Goal: Task Accomplishment & Management: Use online tool/utility

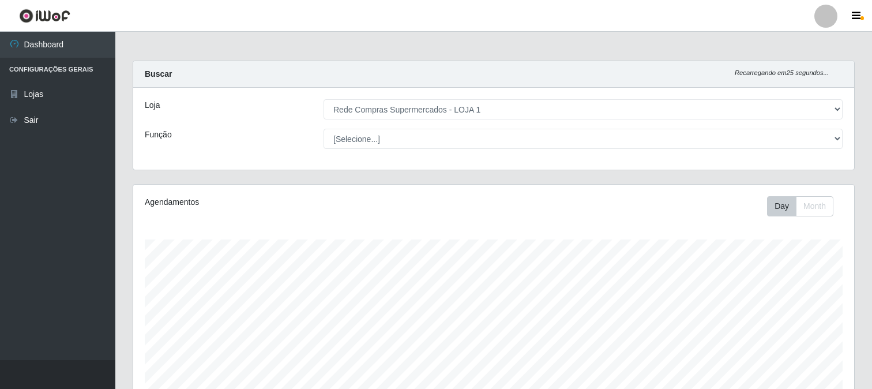
select select "158"
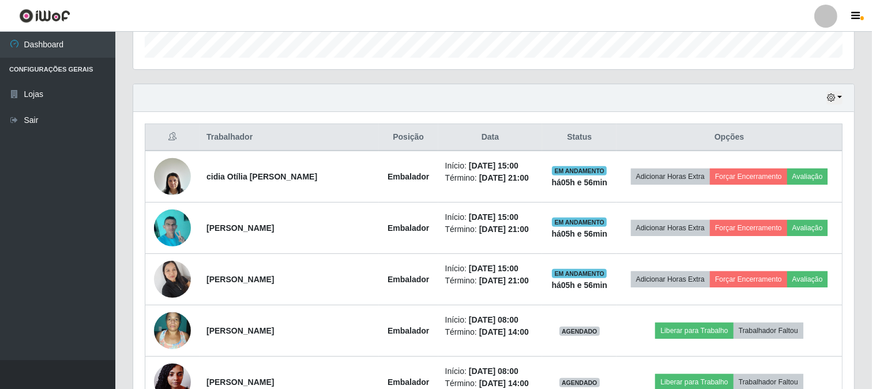
scroll to position [419, 0]
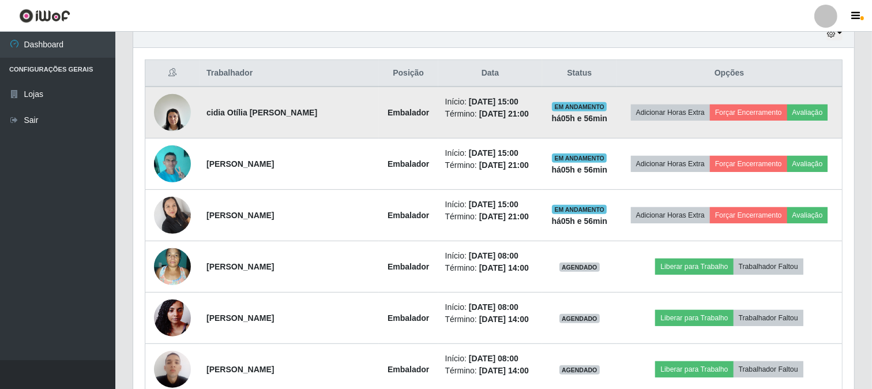
click at [741, 102] on td "Adicionar Horas Extra Forçar Encerramento Avaliação" at bounding box center [728, 112] width 225 height 52
click at [734, 111] on button "Forçar Encerramento" at bounding box center [748, 112] width 77 height 16
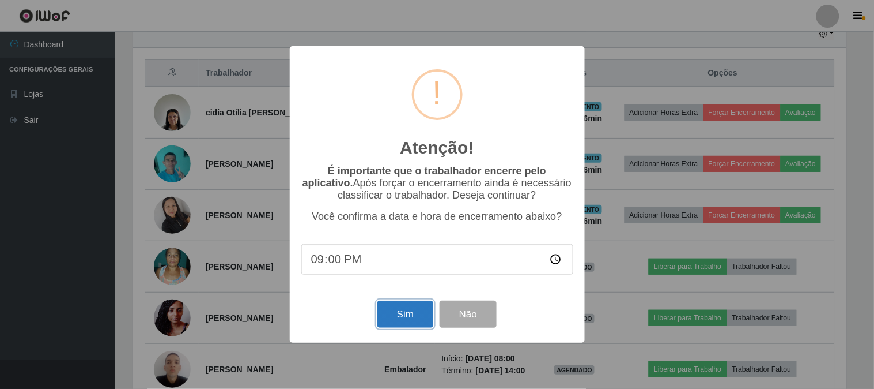
click at [411, 310] on button "Sim" at bounding box center [406, 313] width 56 height 27
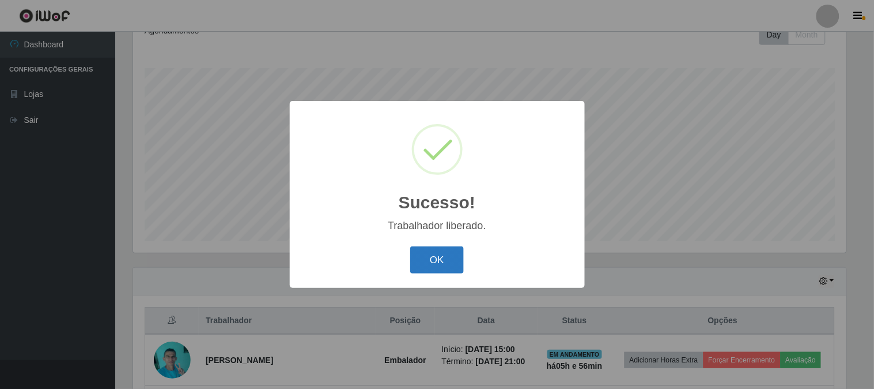
click at [454, 252] on button "OK" at bounding box center [437, 259] width 54 height 27
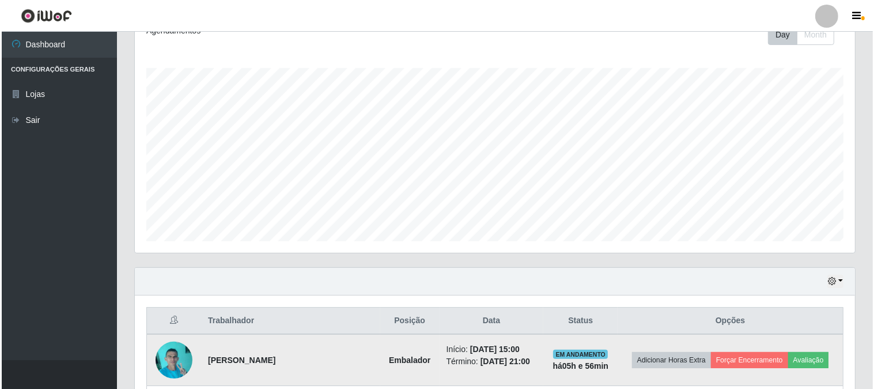
scroll to position [300, 0]
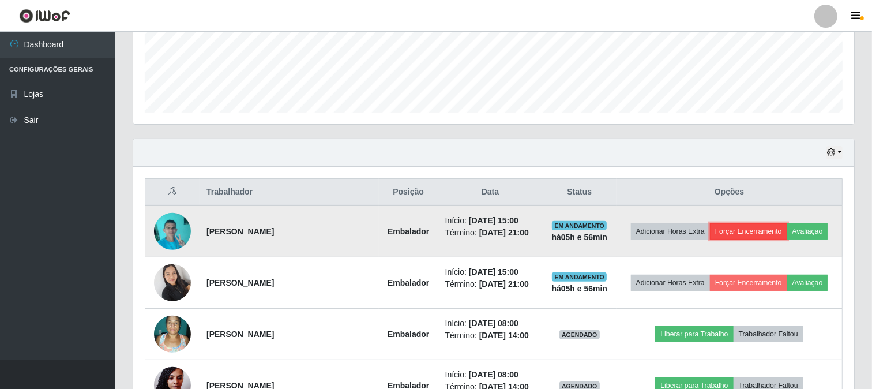
click at [752, 224] on button "Forçar Encerramento" at bounding box center [748, 231] width 77 height 16
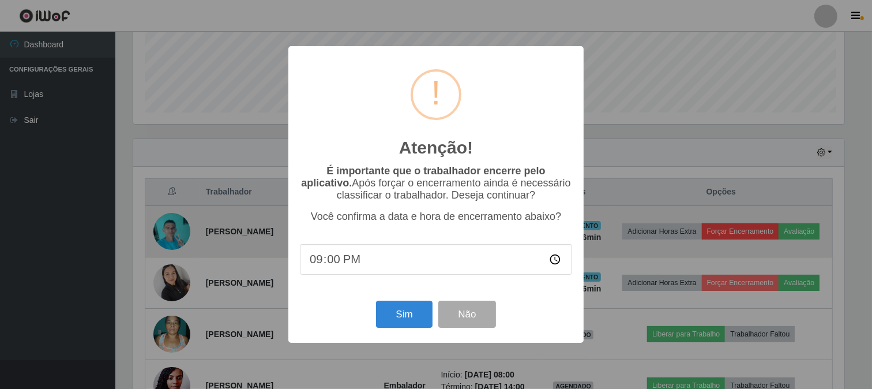
scroll to position [239, 713]
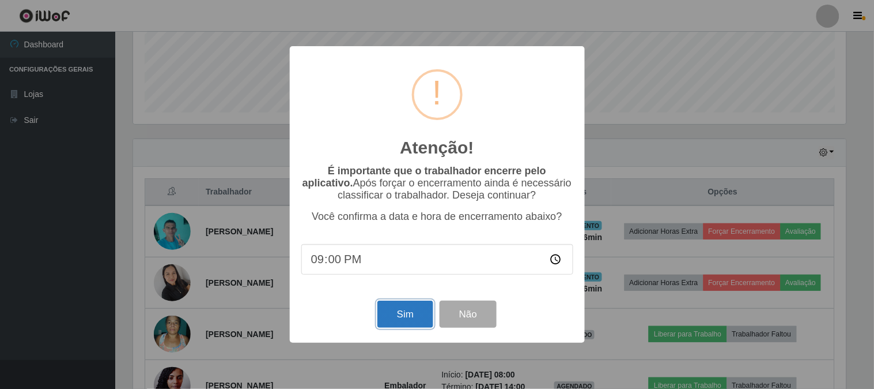
click at [391, 315] on button "Sim" at bounding box center [406, 313] width 56 height 27
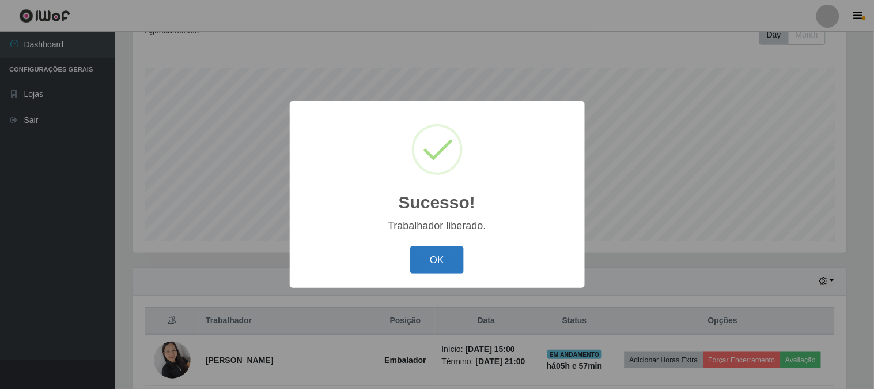
click at [434, 266] on button "OK" at bounding box center [437, 259] width 54 height 27
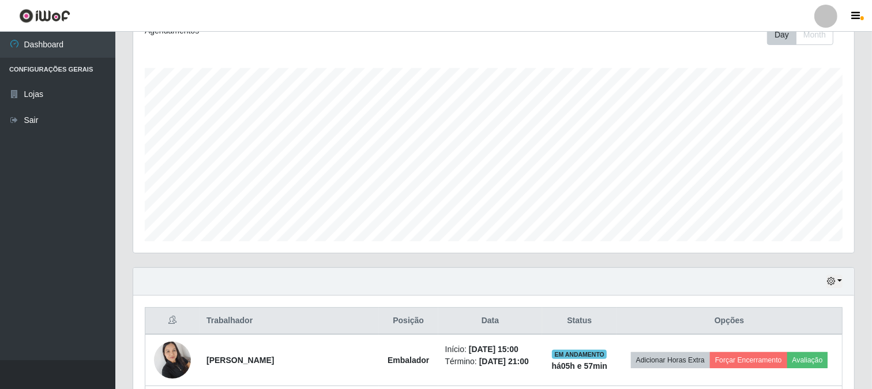
scroll to position [364, 0]
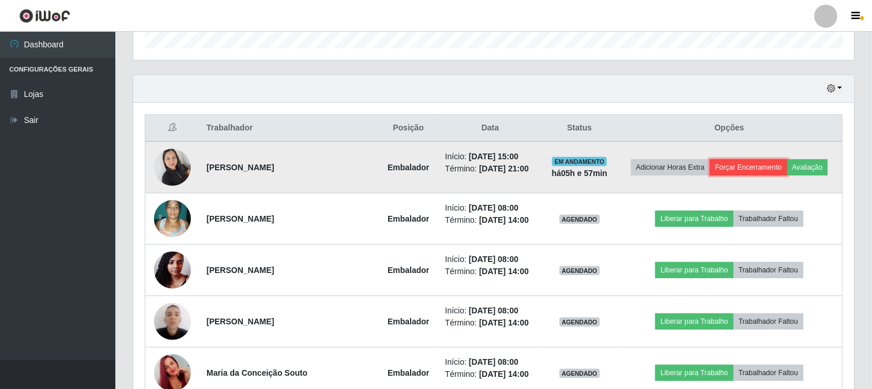
click at [725, 169] on button "Forçar Encerramento" at bounding box center [748, 167] width 77 height 16
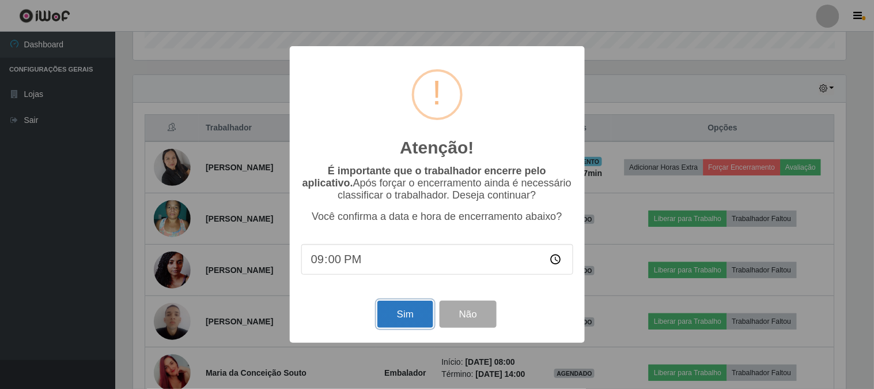
click at [399, 318] on button "Sim" at bounding box center [406, 313] width 56 height 27
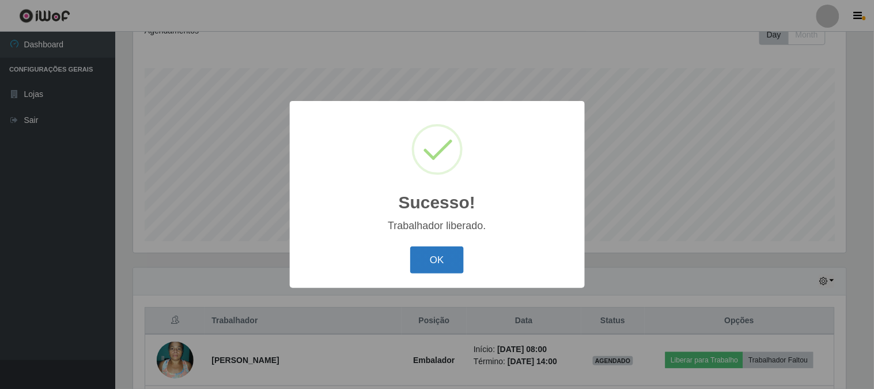
click at [430, 262] on button "OK" at bounding box center [437, 259] width 54 height 27
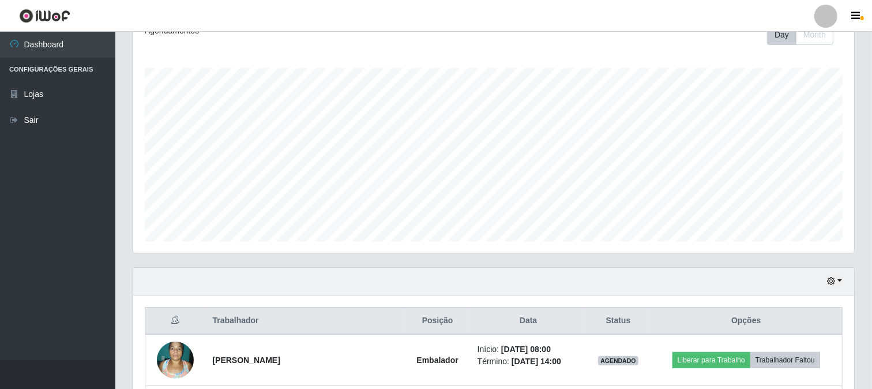
scroll to position [0, 0]
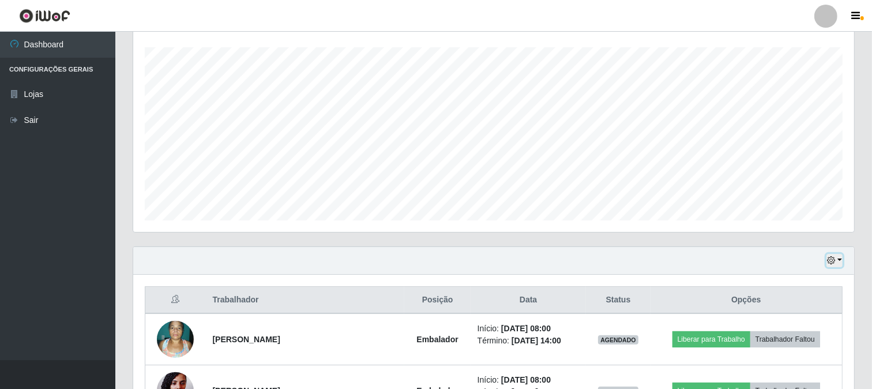
click at [838, 261] on button "button" at bounding box center [834, 260] width 16 height 13
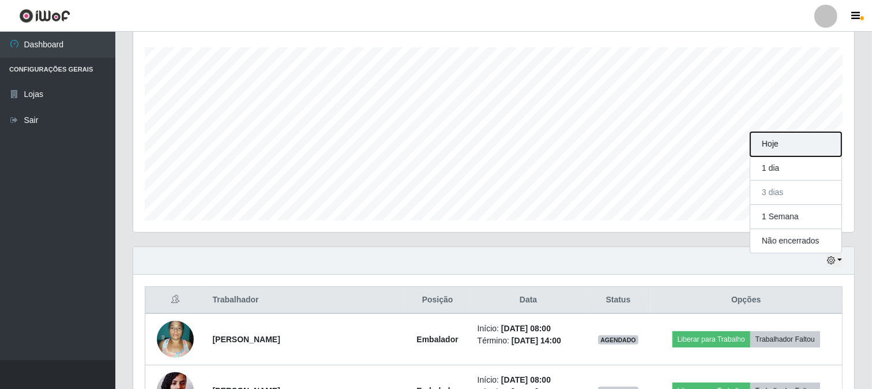
click at [771, 143] on button "Hoje" at bounding box center [795, 144] width 91 height 24
